Goal: Task Accomplishment & Management: Use online tool/utility

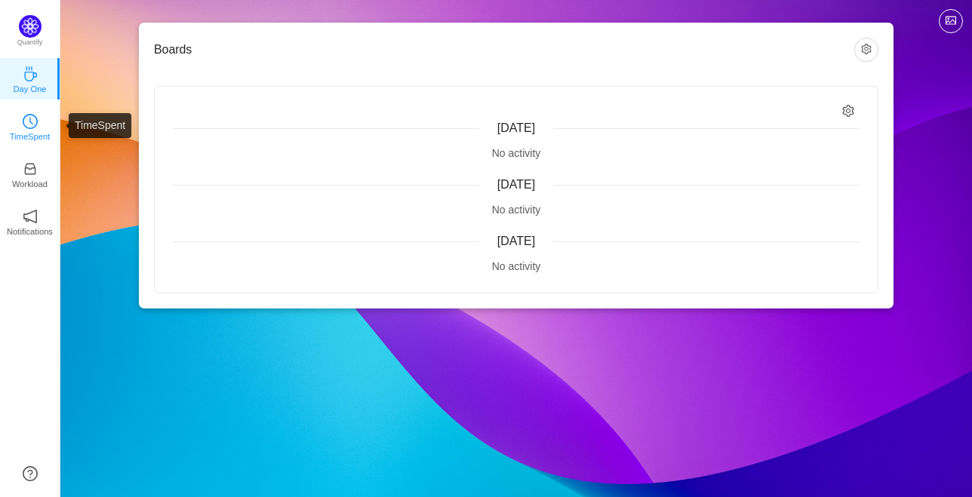
click at [31, 136] on p "TimeSpent" at bounding box center [30, 137] width 41 height 14
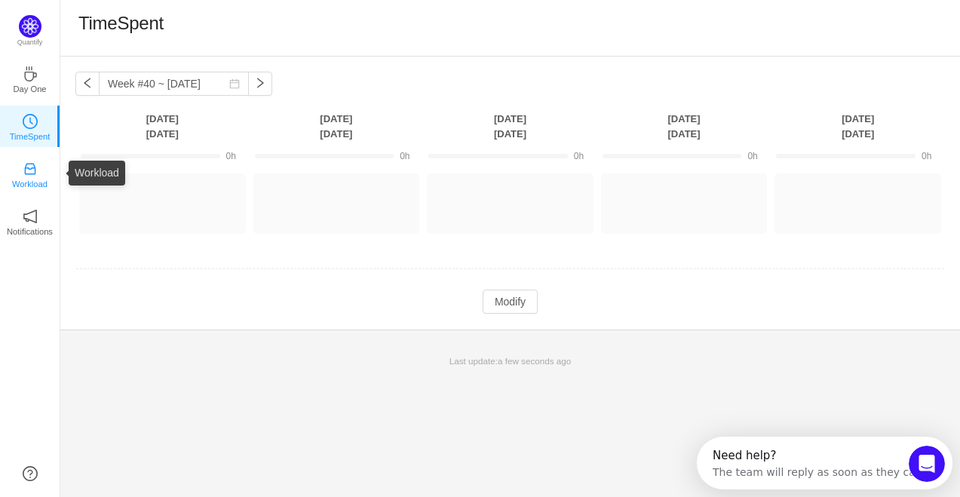
click at [15, 189] on p "Workload" at bounding box center [29, 184] width 35 height 14
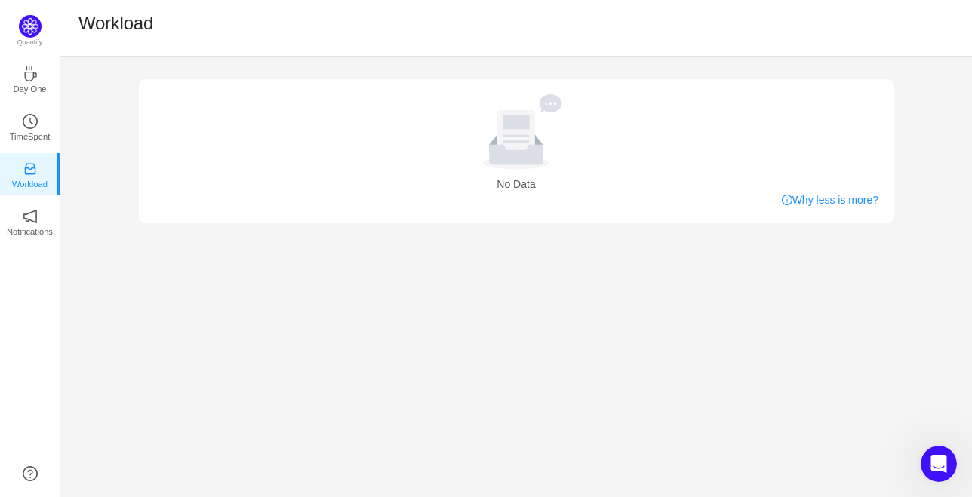
click at [532, 106] on icon at bounding box center [516, 131] width 139 height 75
click at [27, 73] on icon "icon: coffee" at bounding box center [30, 73] width 15 height 15
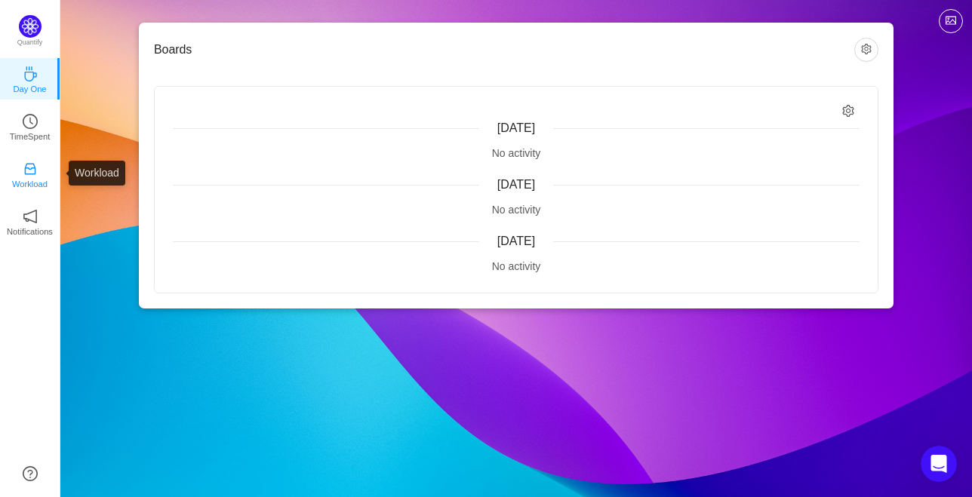
click at [32, 161] on icon "icon: inbox" at bounding box center [30, 168] width 15 height 15
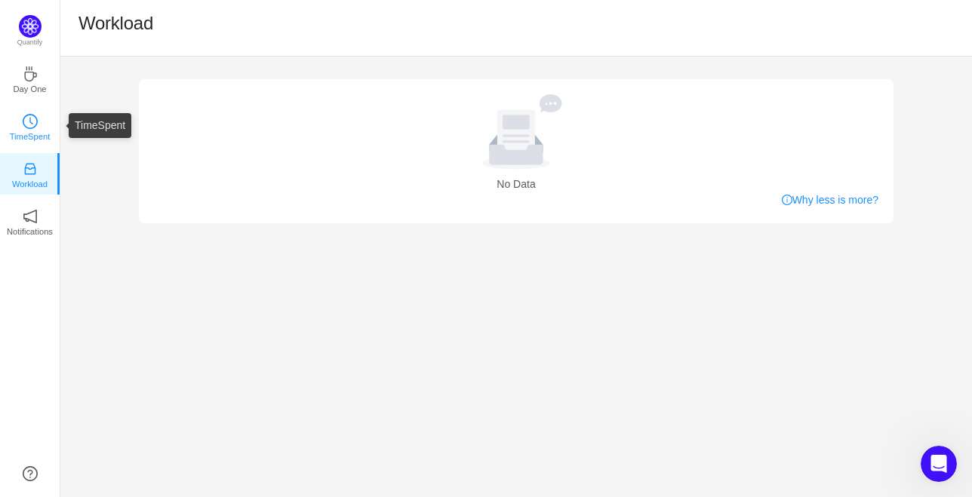
click at [23, 126] on link "TimeSpent" at bounding box center [30, 125] width 15 height 15
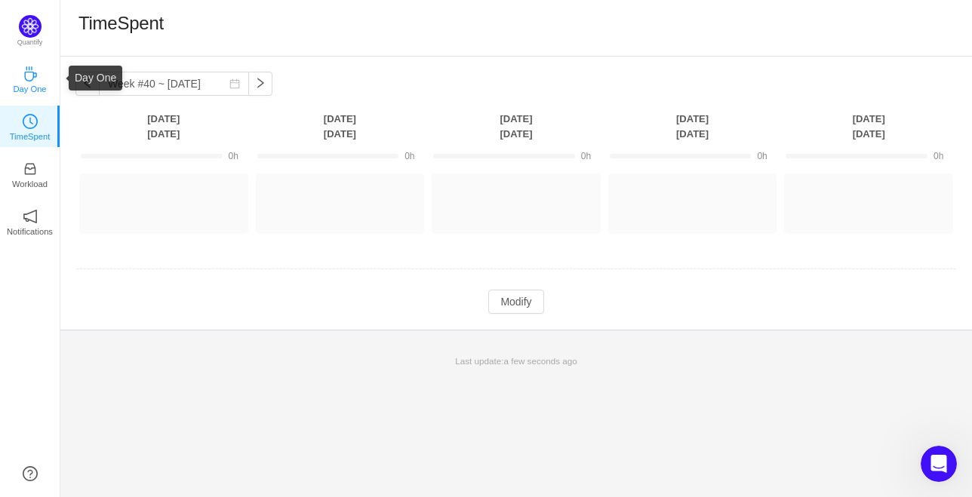
click at [24, 94] on p "Day One" at bounding box center [29, 89] width 33 height 14
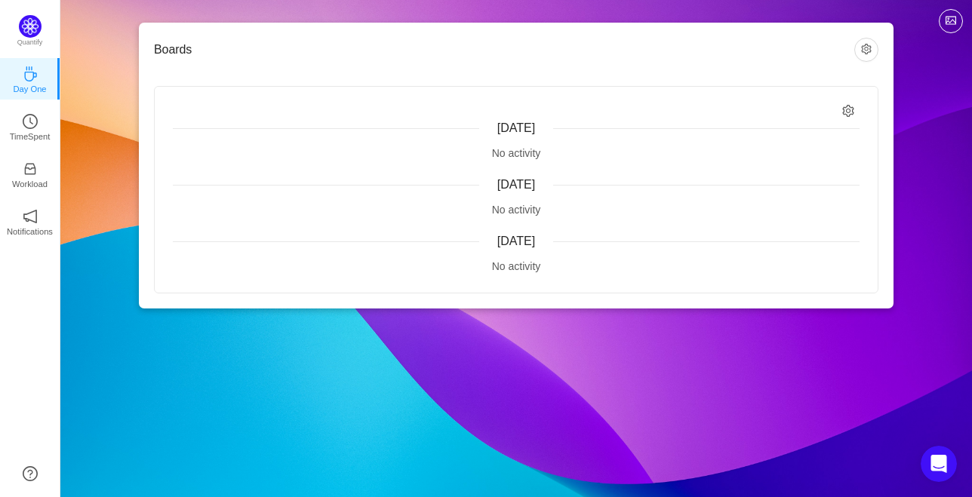
click at [469, 161] on div "Today No activity Yesterday No activity Tuesday, September 30 No activity" at bounding box center [516, 190] width 723 height 206
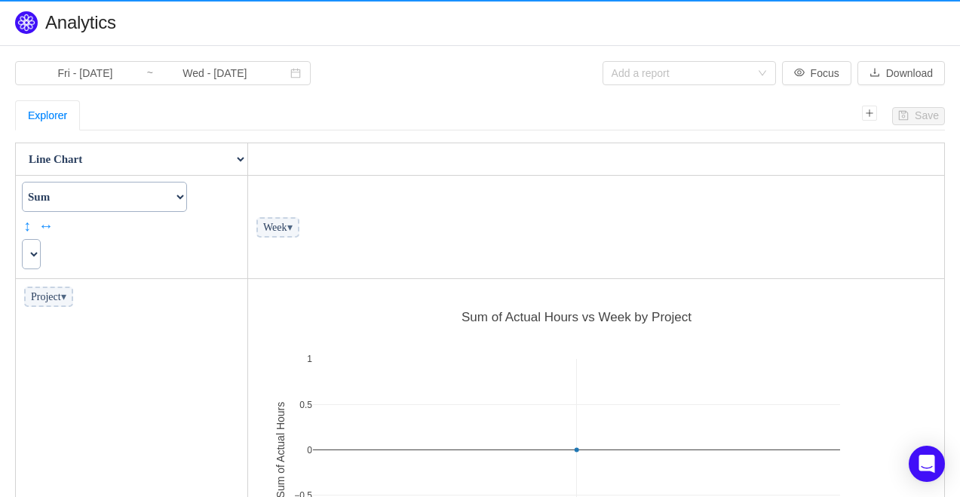
scroll to position [317, 687]
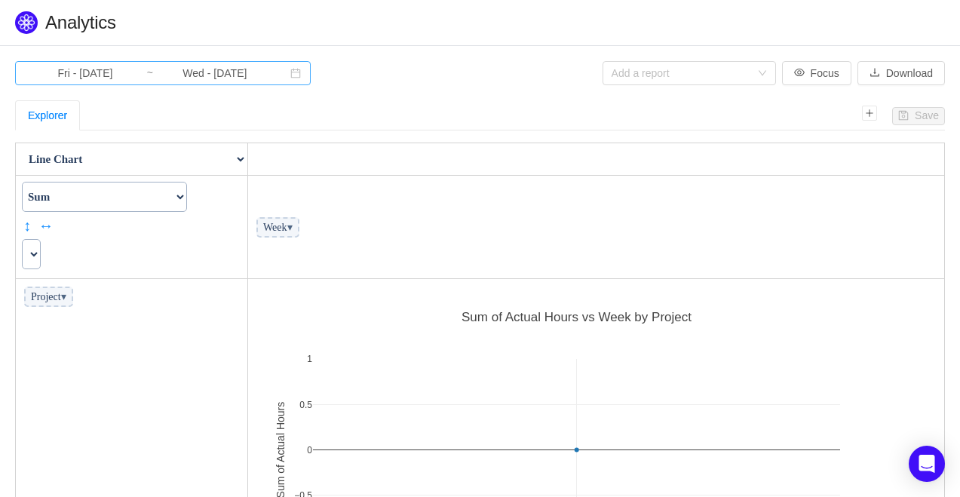
click at [237, 72] on input "Wed - Oct 01, 2025" at bounding box center [215, 73] width 122 height 17
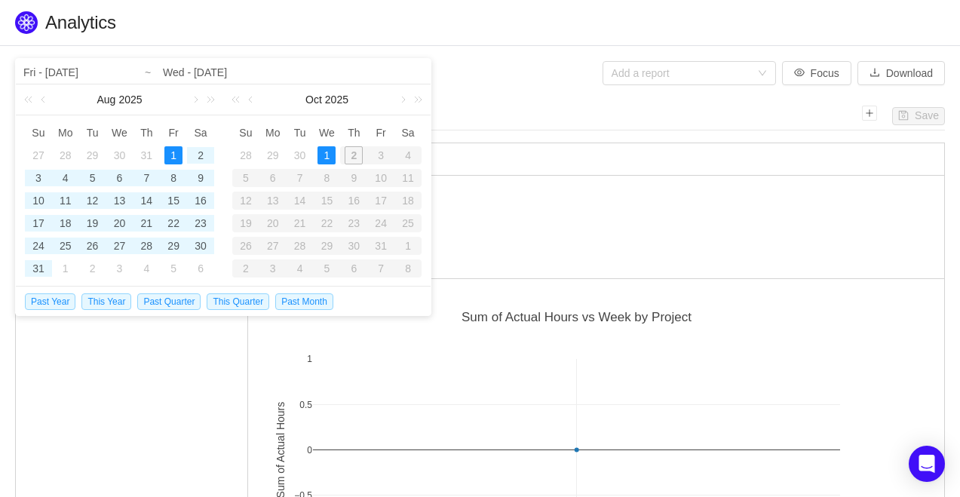
click at [172, 152] on div "1" at bounding box center [173, 155] width 18 height 18
click at [322, 157] on div "1" at bounding box center [327, 155] width 18 height 18
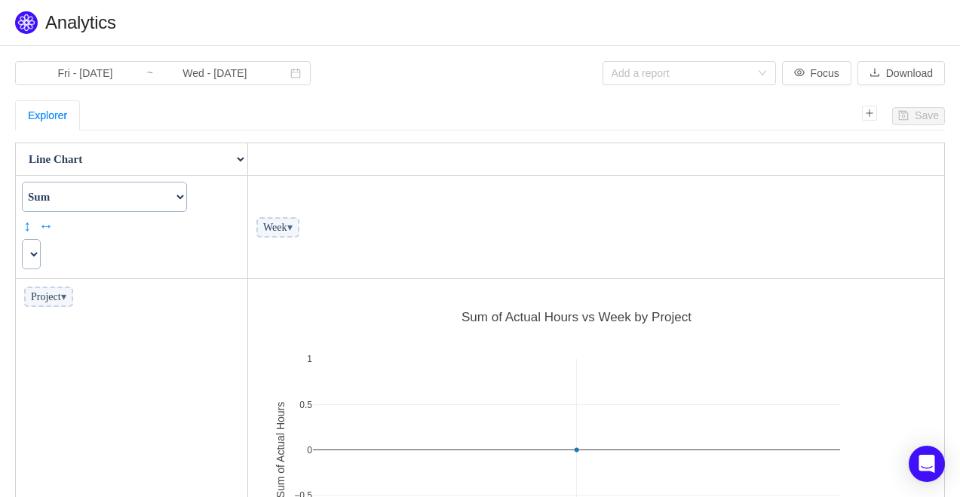
click at [512, 110] on div "Explorer" at bounding box center [438, 115] width 847 height 30
click at [674, 69] on div "Add a report" at bounding box center [681, 73] width 139 height 15
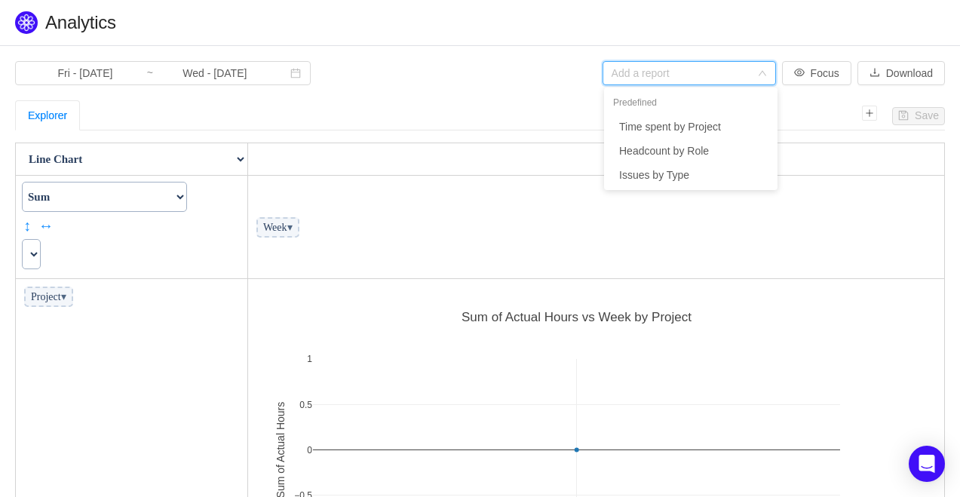
click at [118, 196] on select "Count Count Unique Values List Unique Values Sum Integer Sum Average Median Sam…" at bounding box center [104, 197] width 165 height 30
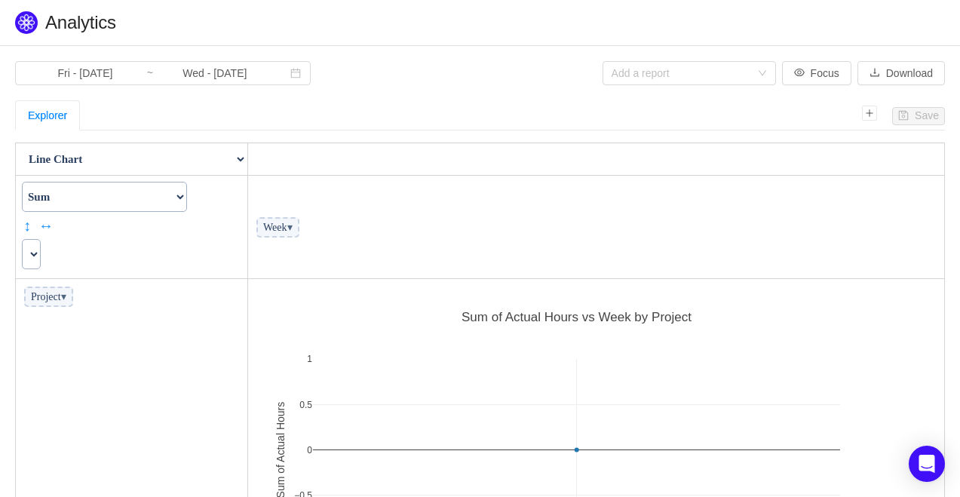
click at [473, 66] on div "Fri - Aug 01, 2025 ~ Wed - Oct 01, 2025" at bounding box center [248, 73] width 466 height 24
click at [66, 299] on span "▾" at bounding box center [63, 296] width 5 height 11
click at [59, 296] on span "Project ▾" at bounding box center [48, 297] width 49 height 20
select select
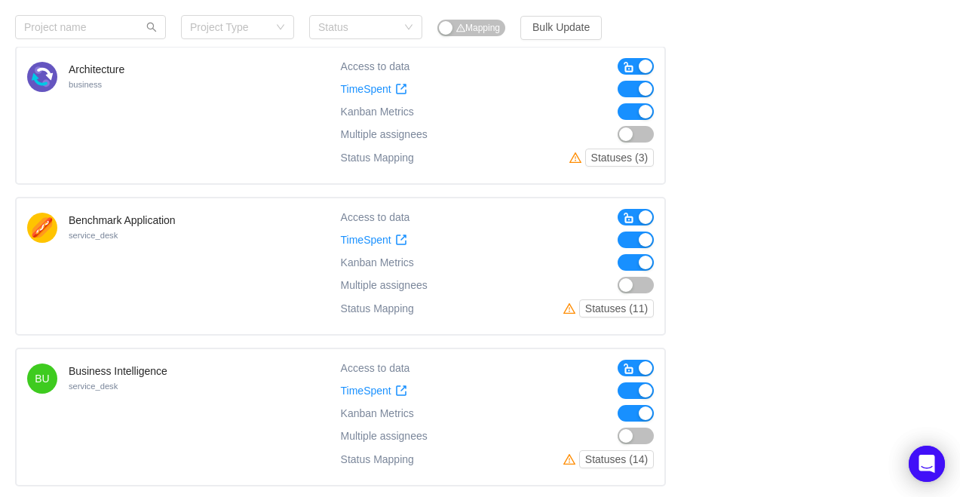
scroll to position [244, 0]
click at [154, 219] on h4 "Benchmark Application" at bounding box center [122, 219] width 107 height 15
click at [378, 234] on span "TimeSpent" at bounding box center [366, 239] width 51 height 13
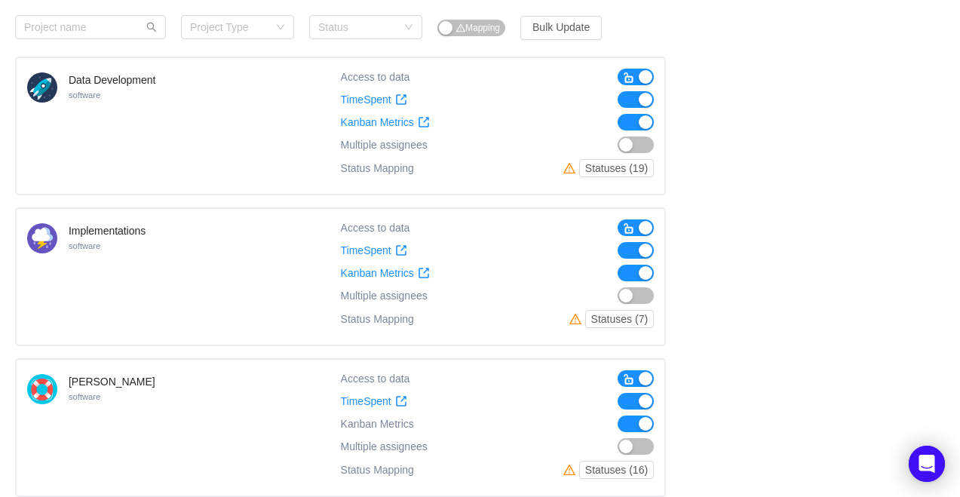
scroll to position [836, 0]
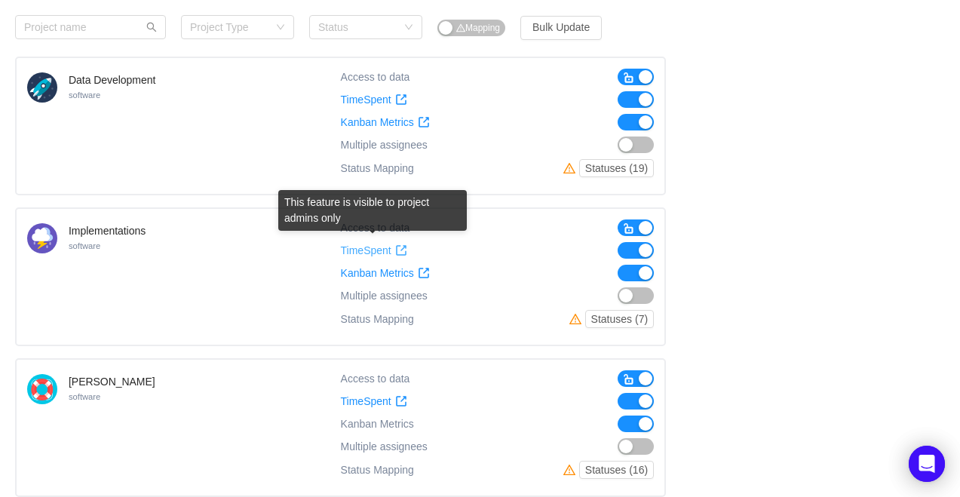
click at [364, 247] on span "TimeSpent" at bounding box center [366, 250] width 51 height 13
